Goal: Complete application form

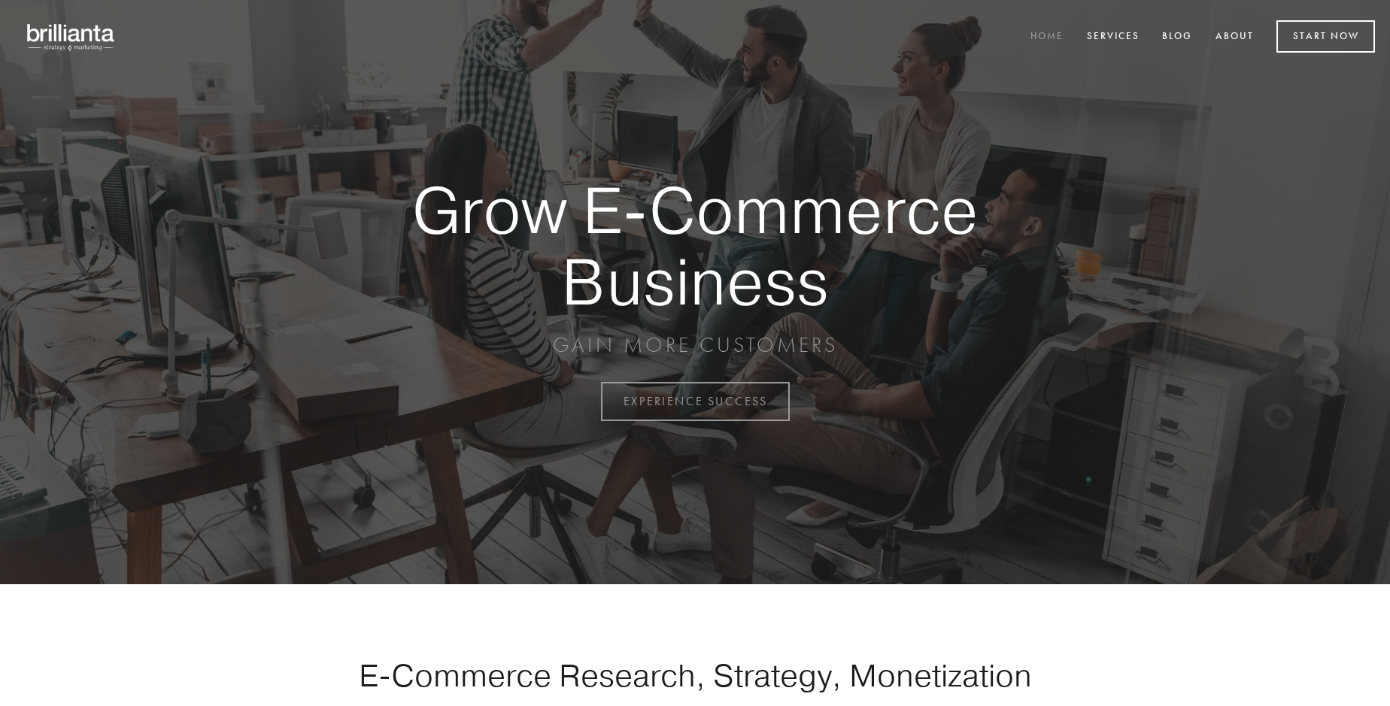
scroll to position [3942, 0]
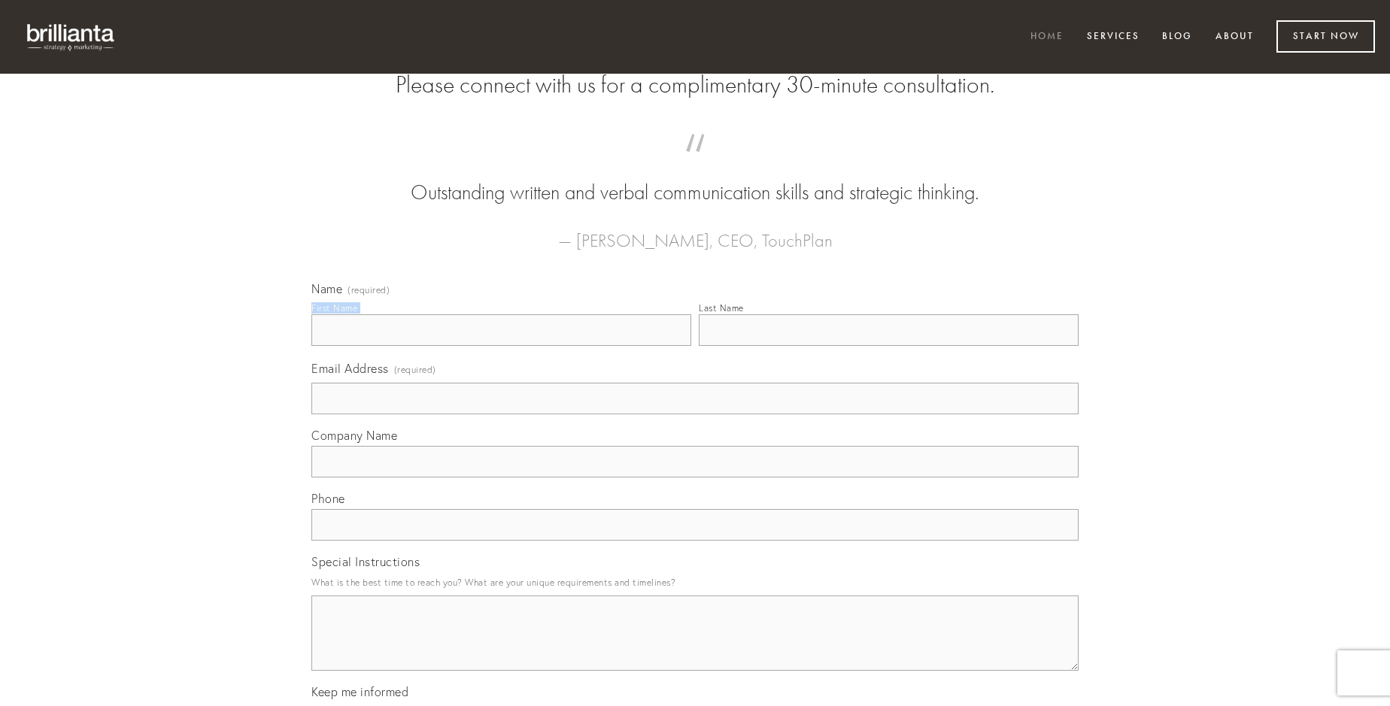
type input "[PERSON_NAME]"
click at [888, 346] on input "Last Name" at bounding box center [889, 330] width 380 height 32
type input "[PERSON_NAME]"
click at [695, 414] on input "Email Address (required)" at bounding box center [694, 399] width 767 height 32
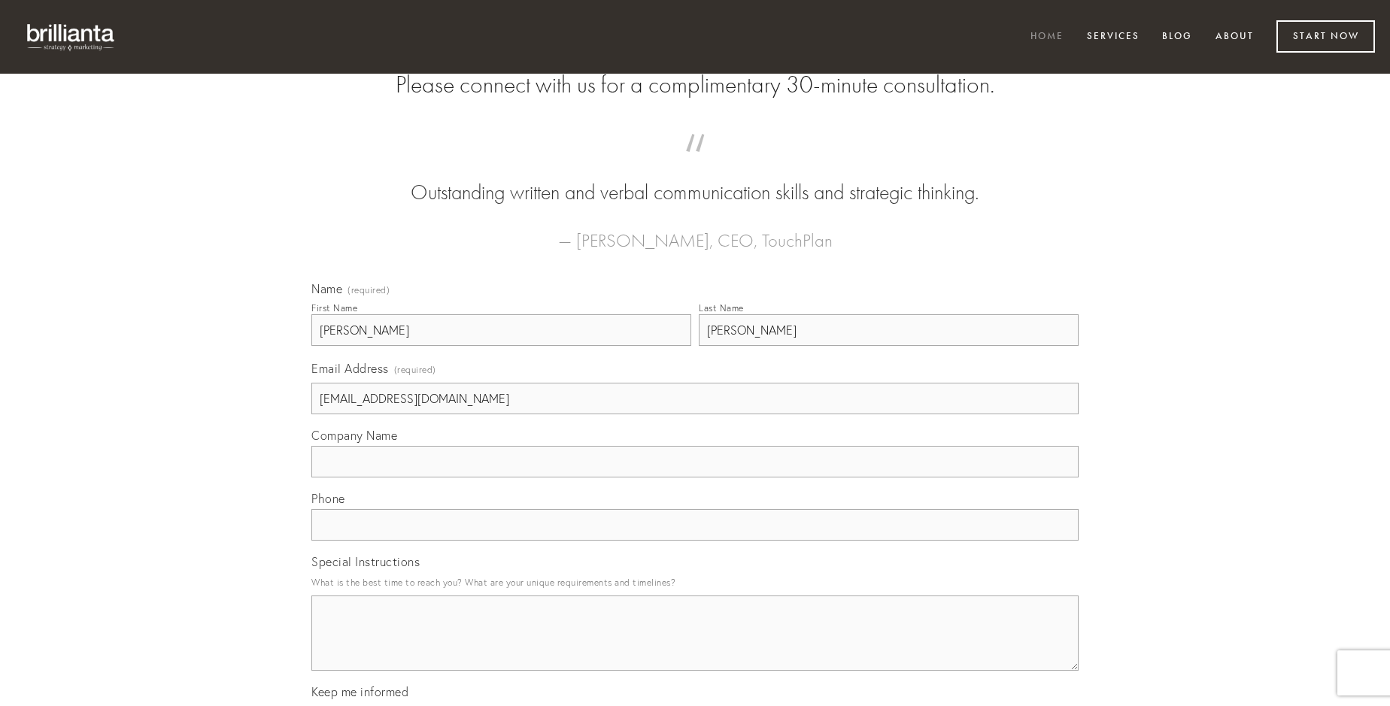
type input "[EMAIL_ADDRESS][DOMAIN_NAME]"
click at [695, 478] on input "Company Name" at bounding box center [694, 462] width 767 height 32
type input "confido"
click at [695, 541] on input "text" at bounding box center [694, 525] width 767 height 32
click at [695, 647] on textarea "Special Instructions" at bounding box center [694, 633] width 767 height 75
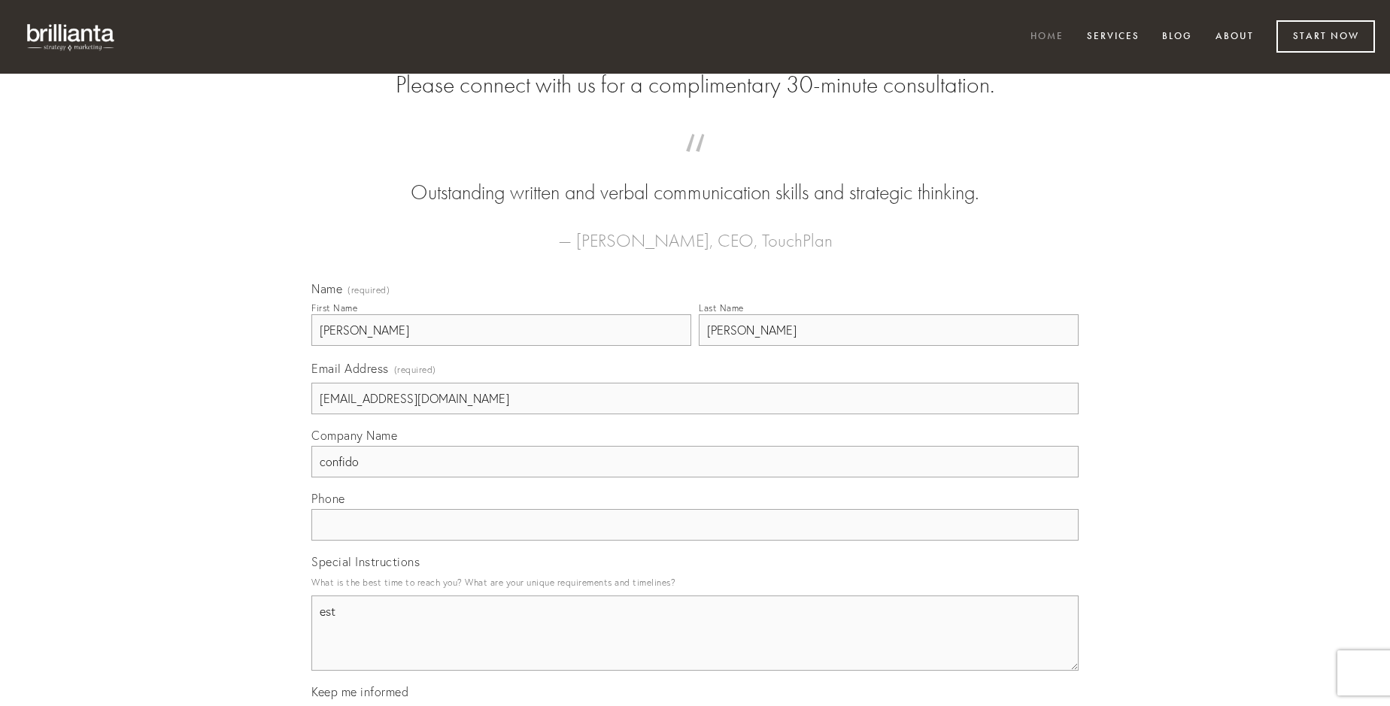
type textarea "est"
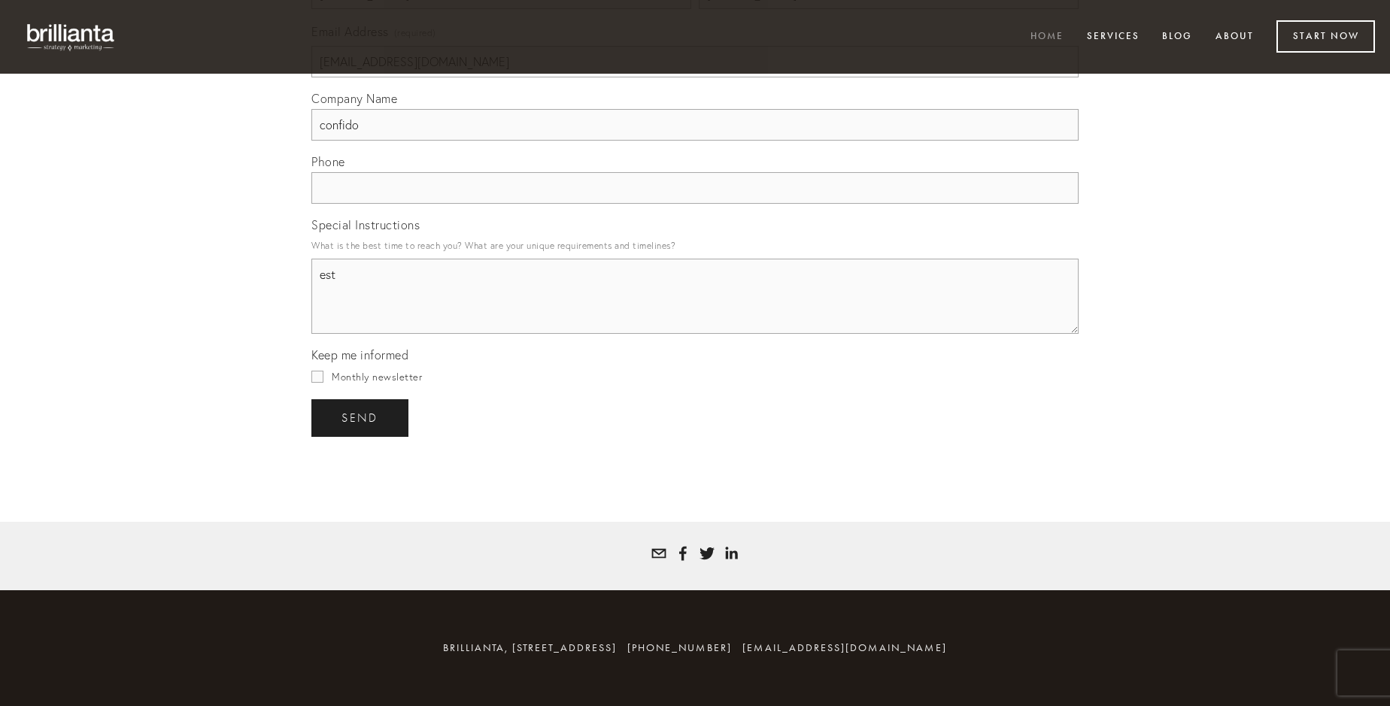
click at [361, 417] on span "send" at bounding box center [359, 418] width 37 height 14
